Goal: Task Accomplishment & Management: Complete application form

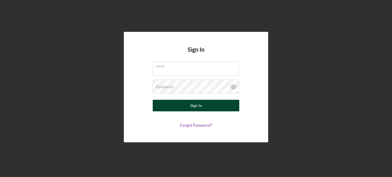
type input "[EMAIL_ADDRESS][DOMAIN_NAME]"
click at [186, 105] on button "Sign In" at bounding box center [196, 106] width 87 height 12
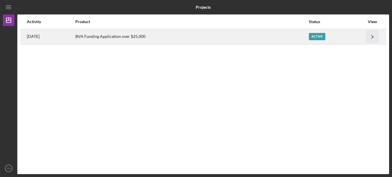
click at [372, 38] on polyline "button" at bounding box center [372, 36] width 2 height 3
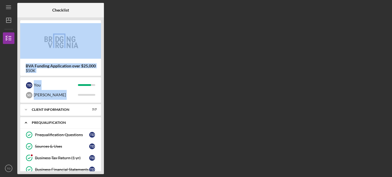
drag, startPoint x: 102, startPoint y: 49, endPoint x: 99, endPoint y: 121, distance: 71.9
click at [99, 121] on div "BVA Funding Application over $25,000 $50K T D You S D [PERSON_NAME] Icon/Expand…" at bounding box center [60, 95] width 87 height 156
drag, startPoint x: 99, startPoint y: 121, endPoint x: 151, endPoint y: 96, distance: 58.6
click at [151, 96] on div "Checklist BVA Funding Application over $25,000 $50K T D You S D [PERSON_NAME] I…" at bounding box center [203, 88] width 372 height 171
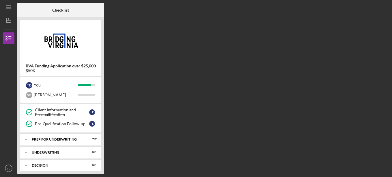
scroll to position [115, 0]
click at [49, 151] on div "Underwriting" at bounding box center [63, 151] width 62 height 3
click at [77, 165] on div "Client Follow-up" at bounding box center [62, 163] width 54 height 5
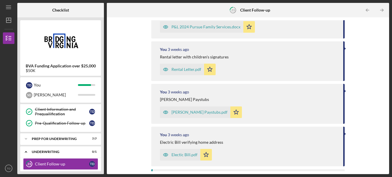
scroll to position [347, 0]
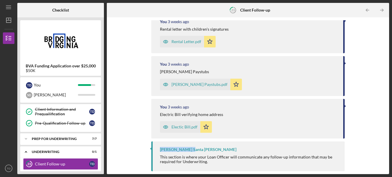
drag, startPoint x: 342, startPoint y: 129, endPoint x: 344, endPoint y: 148, distance: 19.4
click at [344, 148] on div "Icon/Upload Upload Request Icon/Message Comment You [DATE] Persue Family Servic…" at bounding box center [248, 95] width 276 height 151
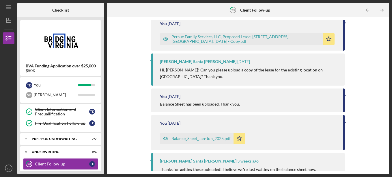
scroll to position [35, 0]
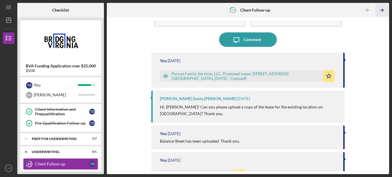
click at [384, 10] on icon "Icon/Table Pagination Arrow" at bounding box center [381, 10] width 13 height 13
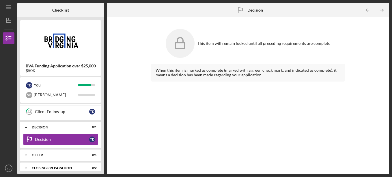
scroll to position [169, 0]
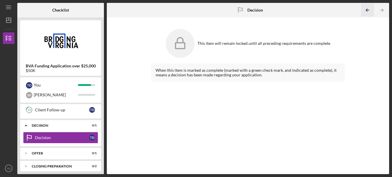
click at [369, 11] on icon "Icon/Table Pagination Arrow" at bounding box center [367, 10] width 13 height 13
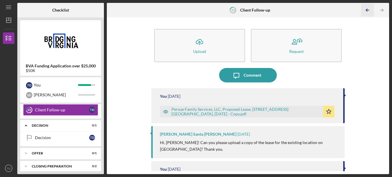
click at [369, 12] on icon "Icon/Table Pagination Arrow" at bounding box center [367, 10] width 13 height 13
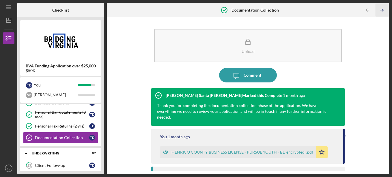
click at [382, 9] on polyline "button" at bounding box center [382, 10] width 1 height 3
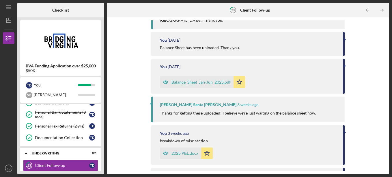
scroll to position [136, 0]
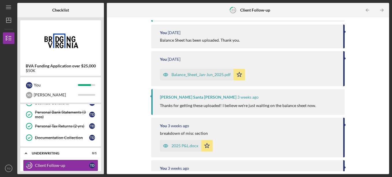
drag, startPoint x: 387, startPoint y: 102, endPoint x: 391, endPoint y: 126, distance: 24.5
click at [391, 126] on div "Icon/Menu 23 Client Follow-up Checklist BVA Funding Application over $25,000 $5…" at bounding box center [196, 88] width 392 height 177
copy div "You [DATE]"
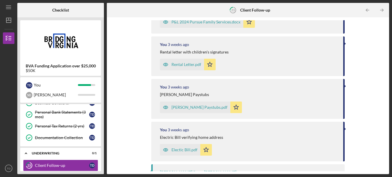
scroll to position [347, 0]
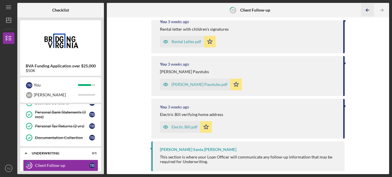
click at [366, 8] on icon "Icon/Table Pagination Arrow" at bounding box center [367, 10] width 13 height 13
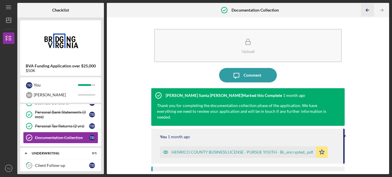
click at [366, 8] on icon "Icon/Table Pagination Arrow" at bounding box center [367, 10] width 13 height 13
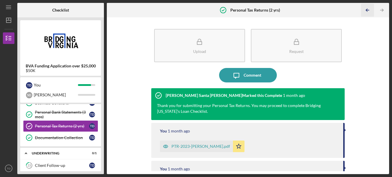
click at [367, 10] on icon "Icon/Table Pagination Arrow" at bounding box center [367, 10] width 13 height 13
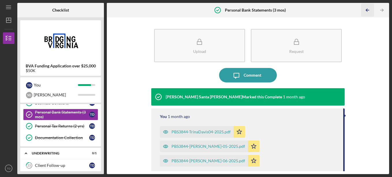
click at [367, 10] on icon "Icon/Table Pagination Arrow" at bounding box center [367, 10] width 13 height 13
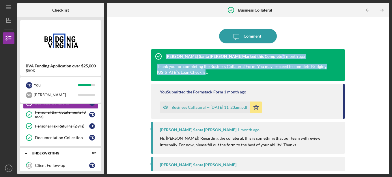
drag, startPoint x: 386, startPoint y: 40, endPoint x: 391, endPoint y: 74, distance: 33.6
click at [391, 74] on div "Icon/Menu Business Collateral Business Collateral Checklist BVA Funding Applica…" at bounding box center [196, 88] width 392 height 177
copy div "[PERSON_NAME] Santa [PERSON_NAME] Marked this Complete [DATE] Thank you for com…"
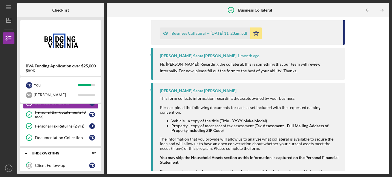
scroll to position [75, 0]
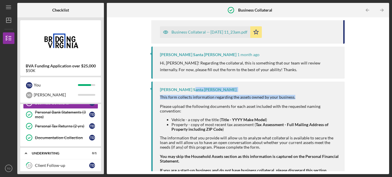
drag, startPoint x: 384, startPoint y: 84, endPoint x: 387, endPoint y: 99, distance: 15.9
click at [387, 99] on div "Icon/Message Comment [PERSON_NAME] Santa [PERSON_NAME] Marked this Complete [DA…" at bounding box center [248, 95] width 282 height 156
click at [367, 10] on icon "Icon/Table Pagination Arrow" at bounding box center [367, 10] width 13 height 13
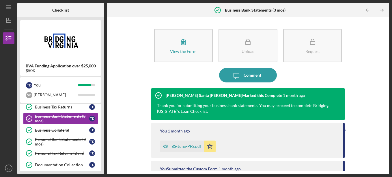
scroll to position [152, 0]
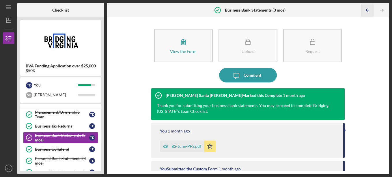
click at [367, 11] on polyline "button" at bounding box center [366, 10] width 1 height 3
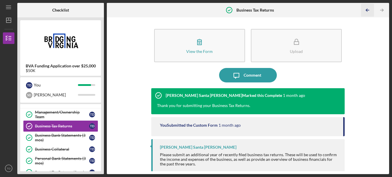
click at [367, 12] on icon "Icon/Table Pagination Arrow" at bounding box center [367, 10] width 13 height 13
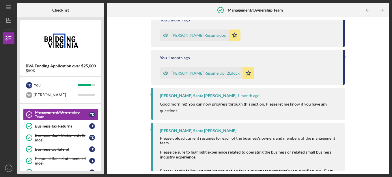
scroll to position [129, 0]
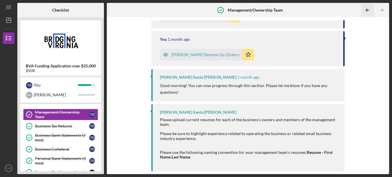
click at [366, 10] on polyline "button" at bounding box center [366, 10] width 1 height 3
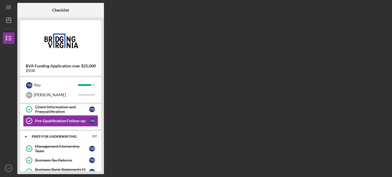
scroll to position [101, 0]
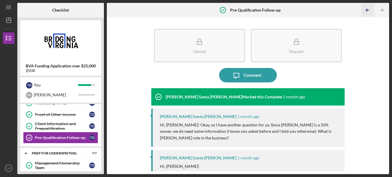
click at [367, 10] on line "button" at bounding box center [367, 10] width 3 height 0
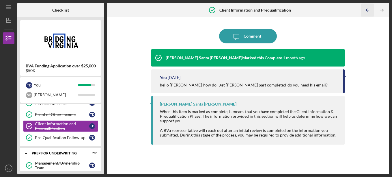
click at [368, 12] on icon "Icon/Table Pagination Arrow" at bounding box center [367, 10] width 13 height 13
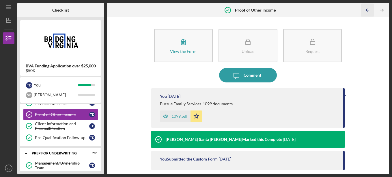
click at [367, 11] on icon "Icon/Table Pagination Arrow" at bounding box center [367, 10] width 13 height 13
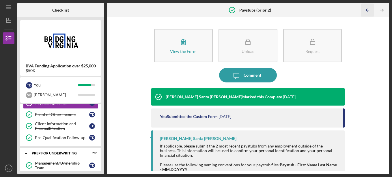
click at [368, 12] on icon "Icon/Table Pagination Arrow" at bounding box center [367, 10] width 13 height 13
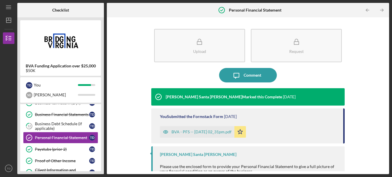
scroll to position [10, 0]
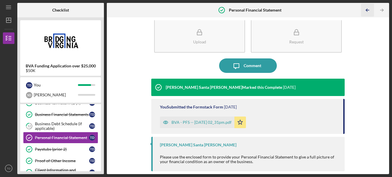
click at [366, 9] on icon "Icon/Table Pagination Arrow" at bounding box center [367, 10] width 13 height 13
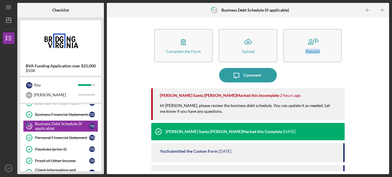
drag, startPoint x: 386, startPoint y: 37, endPoint x: 389, endPoint y: 60, distance: 23.3
click at [389, 60] on div "Icon/Menu 12 Business Debt Schedule (if applicable) Checklist BVA Funding Appli…" at bounding box center [196, 88] width 392 height 177
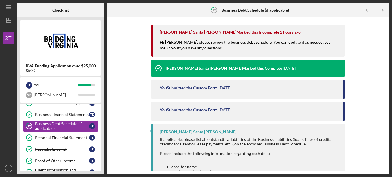
scroll to position [67, 0]
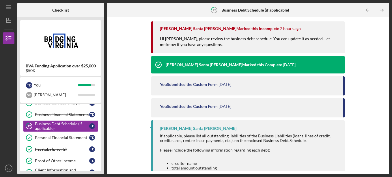
click at [197, 84] on div "You Submitted the Custom Form" at bounding box center [189, 84] width 58 height 5
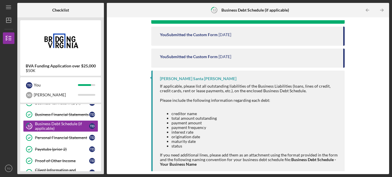
scroll to position [128, 0]
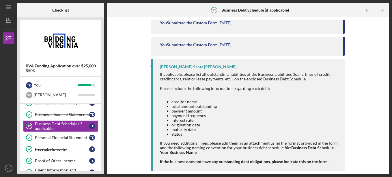
click at [386, 37] on div "Complete the Form Form Icon/Upload Upload Request Icon/Message Comment [PERSON_…" at bounding box center [248, 95] width 282 height 156
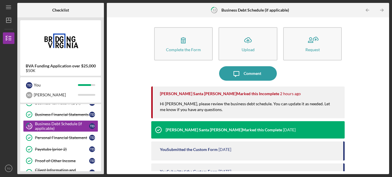
scroll to position [0, 0]
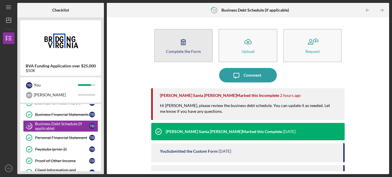
click at [180, 52] on div "Complete the Form" at bounding box center [183, 51] width 35 height 4
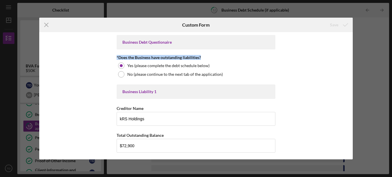
drag, startPoint x: 349, startPoint y: 35, endPoint x: 352, endPoint y: 54, distance: 18.3
click at [352, 54] on div "Business Debt Questionaire *Does the Business have outstanding liabilities? Yes…" at bounding box center [195, 95] width 313 height 127
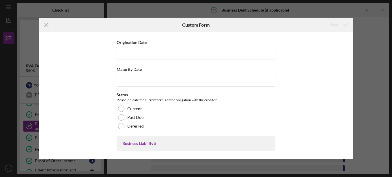
scroll to position [1199, 0]
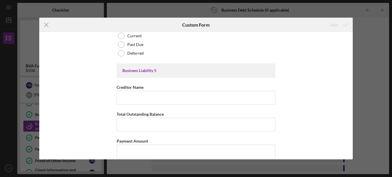
drag, startPoint x: 350, startPoint y: 132, endPoint x: 352, endPoint y: 144, distance: 12.3
click at [352, 144] on div "Business Debt Questionaire *Does the Business have outstanding liabilities? Yes…" at bounding box center [195, 95] width 313 height 127
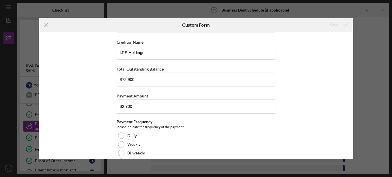
scroll to position [0, 0]
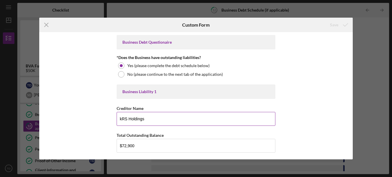
click at [153, 120] on input "kRS Holdings" at bounding box center [196, 119] width 159 height 14
type input "k"
type input "Ally"
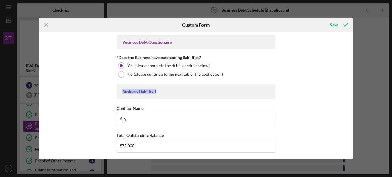
drag, startPoint x: 384, startPoint y: 77, endPoint x: 387, endPoint y: 91, distance: 13.7
click at [387, 91] on div "Icon/Menu Close Custom Form Save Business Debt Questionaire *Does the Business …" at bounding box center [196, 88] width 392 height 177
click at [148, 145] on input "$72,900" at bounding box center [196, 145] width 159 height 14
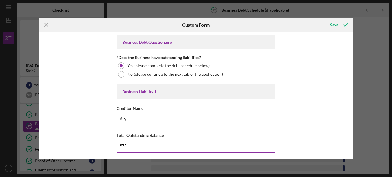
type input "$7"
type input "$56,000"
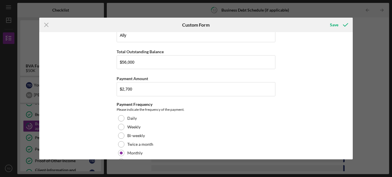
scroll to position [87, 0]
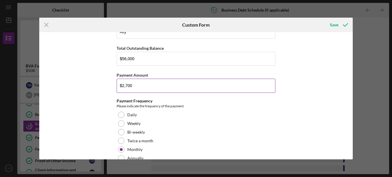
click at [137, 87] on input "$2,700" at bounding box center [196, 85] width 159 height 14
type input "$2"
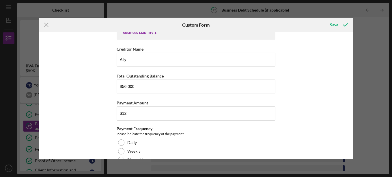
scroll to position [31, 0]
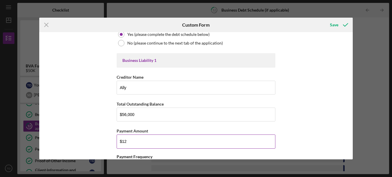
click at [133, 143] on input "$12" at bounding box center [196, 141] width 159 height 14
type input "$1,179.04"
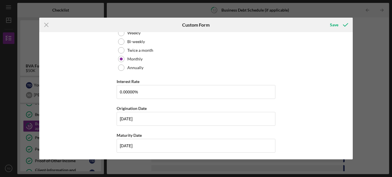
scroll to position [205, 0]
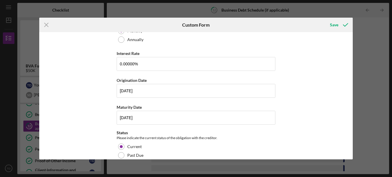
drag, startPoint x: 355, startPoint y: 55, endPoint x: 356, endPoint y: 63, distance: 8.7
click at [356, 63] on div "Icon/Menu Close Custom Form Save Business Debt Questionaire *Does the Business …" at bounding box center [196, 88] width 392 height 177
click at [333, 62] on div "Business Debt Questionaire *Does the Business have outstanding liabilities? Yes…" at bounding box center [195, 95] width 313 height 127
click at [335, 80] on div "Business Debt Questionaire *Does the Business have outstanding liabilities? Yes…" at bounding box center [195, 95] width 313 height 127
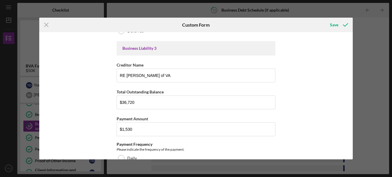
scroll to position [639, 0]
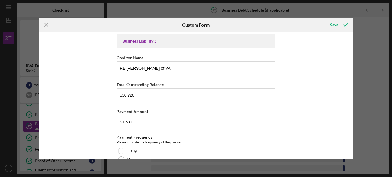
drag, startPoint x: 167, startPoint y: 125, endPoint x: 139, endPoint y: 122, distance: 28.5
click at [139, 122] on input "$1,530" at bounding box center [196, 122] width 159 height 14
type input "$1"
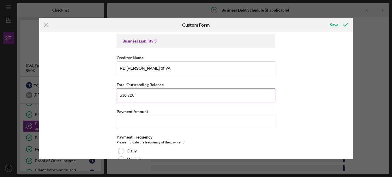
click at [151, 91] on input "$36,720" at bounding box center [196, 95] width 159 height 14
type input "$3"
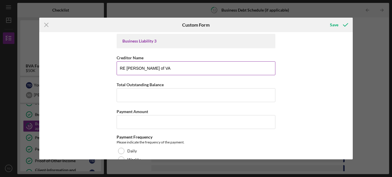
click at [157, 67] on input "RE [PERSON_NAME] of VA" at bounding box center [196, 68] width 159 height 14
type input "R"
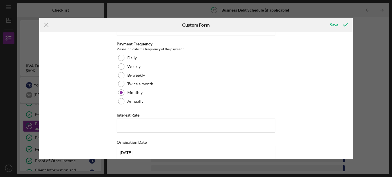
scroll to position [431, 0]
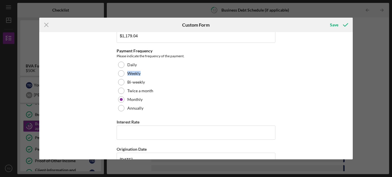
drag, startPoint x: 350, startPoint y: 73, endPoint x: 350, endPoint y: 68, distance: 4.9
click at [350, 68] on div "Business Debt Questionaire *Does the Business have outstanding liabilities? Yes…" at bounding box center [195, 95] width 313 height 127
drag, startPoint x: 350, startPoint y: 68, endPoint x: 336, endPoint y: 73, distance: 14.9
click at [336, 73] on div "Business Debt Questionaire *Does the Business have outstanding liabilities? Yes…" at bounding box center [195, 95] width 313 height 127
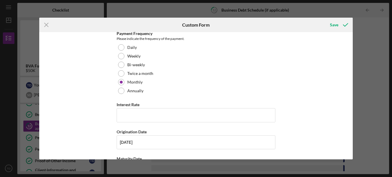
scroll to position [441, 0]
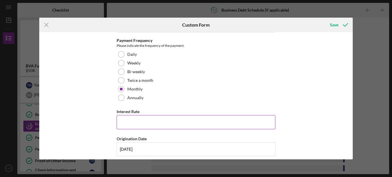
click at [124, 125] on input "Interest Rate" at bounding box center [196, 122] width 159 height 14
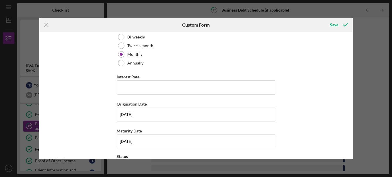
scroll to position [480, 0]
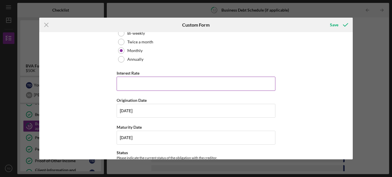
click at [140, 82] on input "Interest Rate" at bounding box center [196, 83] width 159 height 14
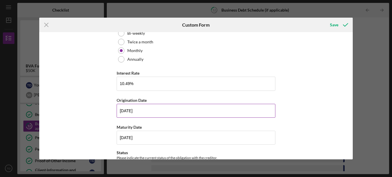
type input "10.49000%"
click at [153, 111] on input "[DATE]" at bounding box center [196, 111] width 159 height 14
click at [128, 110] on input "[DATE]" at bounding box center [196, 111] width 159 height 14
type input "[DATE]"
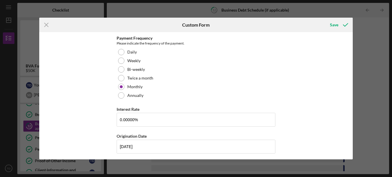
scroll to position [0, 0]
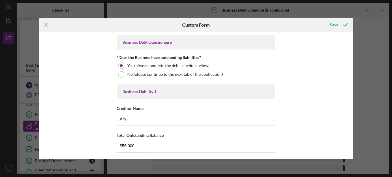
drag, startPoint x: 350, startPoint y: 36, endPoint x: 351, endPoint y: 43, distance: 6.6
click at [351, 43] on div "Business Debt Questionaire *Does the Business have outstanding liabilities? Yes…" at bounding box center [195, 95] width 313 height 127
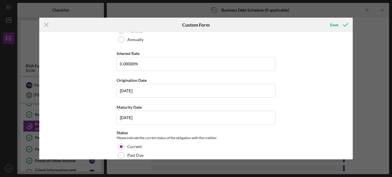
scroll to position [198, 0]
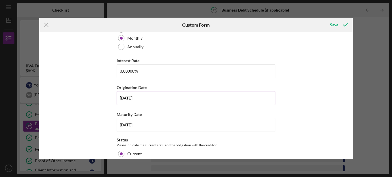
click at [123, 97] on input "[DATE]" at bounding box center [196, 98] width 159 height 14
click at [128, 97] on input "10/20/24yy" at bounding box center [196, 98] width 159 height 14
click at [123, 97] on input "10/09/24yy" at bounding box center [196, 98] width 159 height 14
drag, startPoint x: 142, startPoint y: 98, endPoint x: 109, endPoint y: 95, distance: 32.4
click at [109, 95] on div "Business Debt Questionaire *Does the Business have outstanding liabilities? Yes…" at bounding box center [195, 95] width 313 height 127
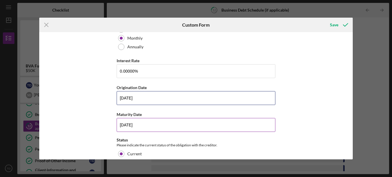
type input "[DATE]"
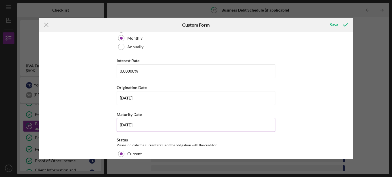
click at [122, 123] on input "[DATE]" at bounding box center [196, 125] width 159 height 14
click at [123, 123] on input "[DATE]" at bounding box center [196, 125] width 159 height 14
click at [128, 124] on input "[DATE]" at bounding box center [196, 125] width 159 height 14
click at [139, 125] on input "[DATE]" at bounding box center [196, 125] width 159 height 14
type input "[DATE]"
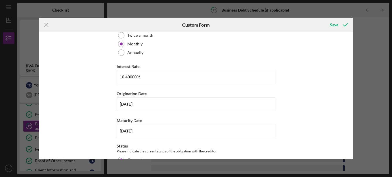
scroll to position [0, 0]
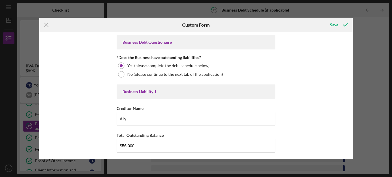
click at [350, 120] on div "Business Debt Questionaire *Does the Business have outstanding liabilities? Yes…" at bounding box center [195, 95] width 313 height 127
click at [340, 127] on div "Business Debt Questionaire *Does the Business have outstanding liabilities? Yes…" at bounding box center [195, 95] width 313 height 127
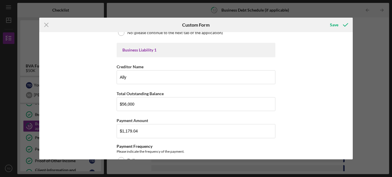
scroll to position [56, 0]
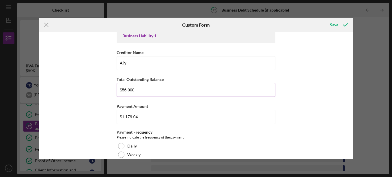
click at [125, 90] on input "$56,000" at bounding box center [196, 90] width 159 height 14
click at [134, 89] on input "$54,000" at bounding box center [196, 90] width 159 height 14
type input "$54,863.13"
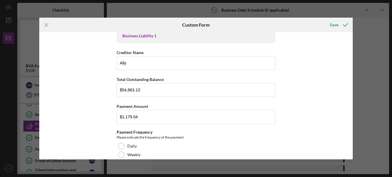
click at [334, 115] on div "Business Debt Questionaire *Does the Business have outstanding liabilities? Yes…" at bounding box center [195, 95] width 313 height 127
drag, startPoint x: 350, startPoint y: 42, endPoint x: 353, endPoint y: 47, distance: 6.3
click at [353, 47] on div "Icon/Menu Close Custom Form Save Business Debt Questionaire *Does the Business …" at bounding box center [196, 88] width 392 height 177
drag, startPoint x: 353, startPoint y: 47, endPoint x: 347, endPoint y: 60, distance: 13.8
click at [347, 60] on div "Business Debt Questionaire *Does the Business have outstanding liabilities? Yes…" at bounding box center [195, 95] width 313 height 127
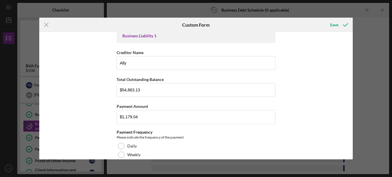
drag, startPoint x: 350, startPoint y: 44, endPoint x: 350, endPoint y: 52, distance: 8.9
click at [350, 52] on div "Business Debt Questionaire *Does the Business have outstanding liabilities? Yes…" at bounding box center [195, 95] width 313 height 127
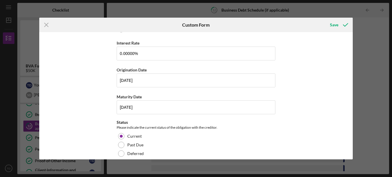
scroll to position [212, 0]
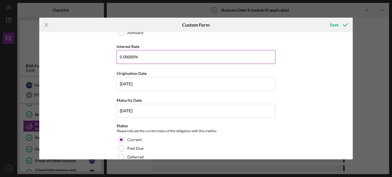
click at [119, 57] on input "0.00000%" at bounding box center [196, 57] width 159 height 14
click at [134, 55] on input "10.00000%" at bounding box center [196, 57] width 159 height 14
click at [136, 56] on input "10.00000%" at bounding box center [196, 57] width 159 height 14
type input "10.49000%"
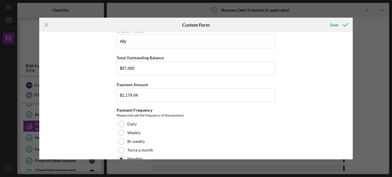
scroll to position [379, 0]
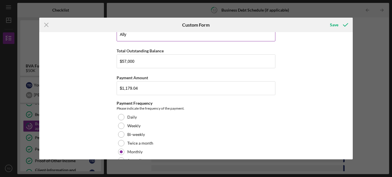
click at [137, 34] on input "Ally" at bounding box center [196, 34] width 159 height 14
type input "A"
click at [134, 63] on input "$57,000" at bounding box center [196, 61] width 159 height 14
type input "$5"
click at [140, 87] on input "$1,179.04" at bounding box center [196, 88] width 159 height 14
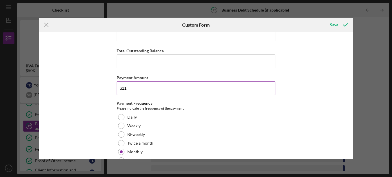
type input "$1"
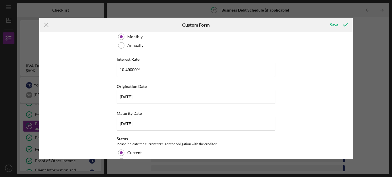
scroll to position [507, 0]
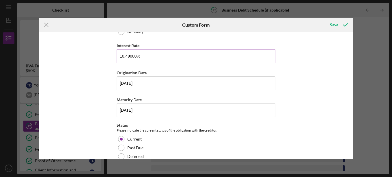
click at [158, 57] on input "10.49000%" at bounding box center [196, 56] width 159 height 14
type input "1%"
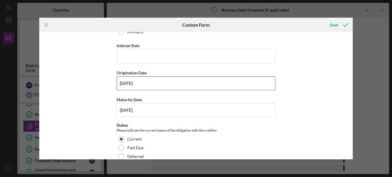
click at [157, 87] on input "[DATE]" at bounding box center [196, 83] width 159 height 14
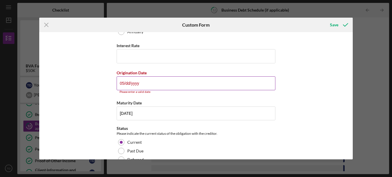
type input "0m/dd/yyyy"
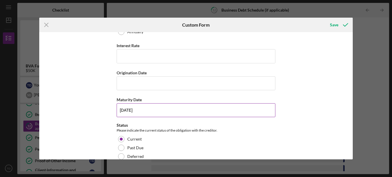
click at [149, 110] on input "[DATE]" at bounding box center [196, 110] width 159 height 14
type input "0m/dd/yyyy"
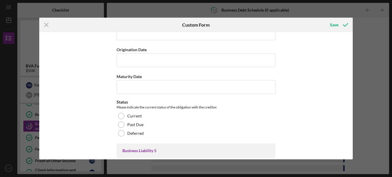
scroll to position [1143, 0]
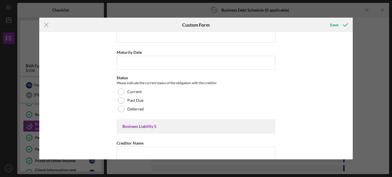
click at [350, 43] on div "Business Debt Questionaire *Does the Business have outstanding liabilities? Yes…" at bounding box center [195, 95] width 313 height 127
drag, startPoint x: 350, startPoint y: 130, endPoint x: 347, endPoint y: 92, distance: 38.0
click at [347, 92] on div "Business Debt Questionaire *Does the Business have outstanding liabilities? Yes…" at bounding box center [195, 95] width 313 height 127
drag, startPoint x: 347, startPoint y: 92, endPoint x: 348, endPoint y: 95, distance: 3.6
click at [348, 95] on div "Business Debt Questionaire *Does the Business have outstanding liabilities? Yes…" at bounding box center [195, 95] width 313 height 127
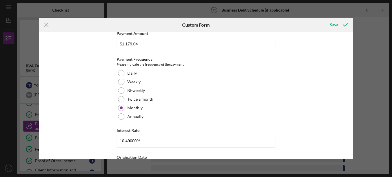
scroll to position [66, 0]
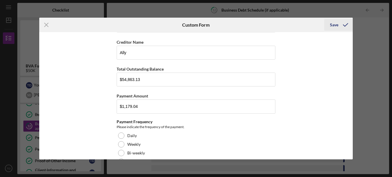
click at [334, 27] on div "Save" at bounding box center [334, 25] width 8 height 12
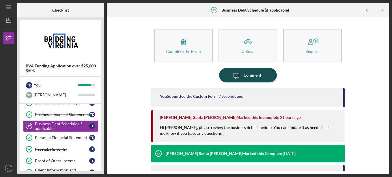
click at [242, 77] on icon "Icon/Message" at bounding box center [236, 75] width 14 height 14
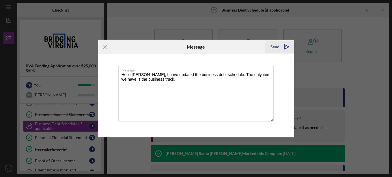
type textarea "Hello [PERSON_NAME], I have updated the business debt schedule. The only item w…"
click at [277, 47] on div "Send" at bounding box center [274, 47] width 9 height 12
